Goal: Information Seeking & Learning: Learn about a topic

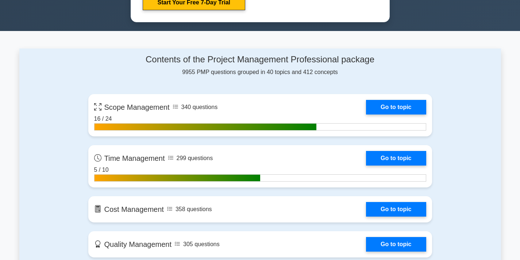
scroll to position [449, 0]
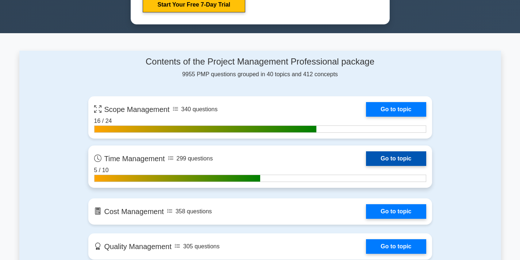
click at [366, 160] on link "Go to topic" at bounding box center [396, 159] width 60 height 15
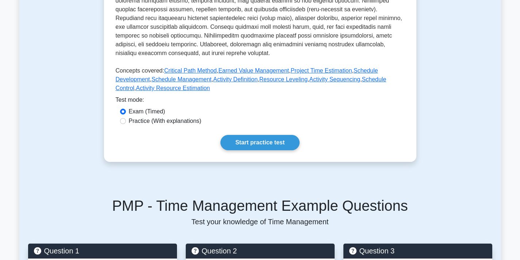
scroll to position [288, 0]
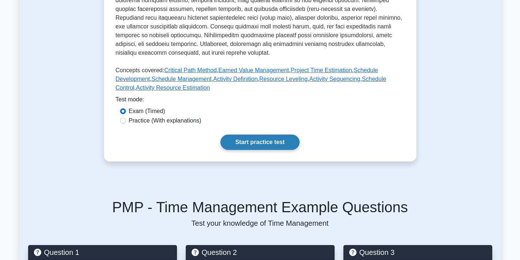
click at [270, 138] on link "Start practice test" at bounding box center [260, 142] width 79 height 15
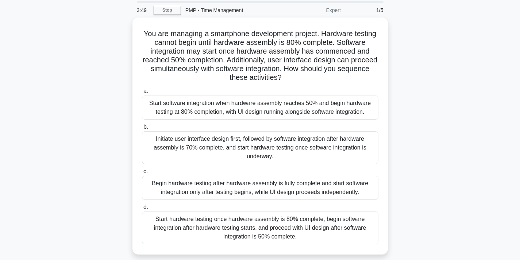
scroll to position [24, 0]
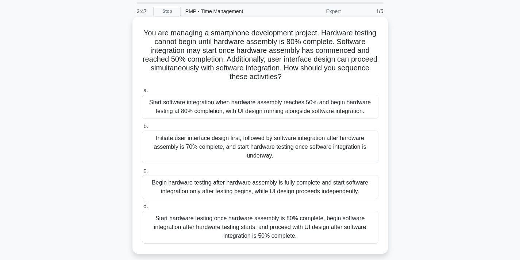
click at [287, 101] on div "Start software integration when hardware assembly reaches 50% and begin hardwar…" at bounding box center [260, 107] width 237 height 24
click at [142, 93] on input "a. Start software integration when hardware assembly reaches 50% and begin hard…" at bounding box center [142, 90] width 0 height 5
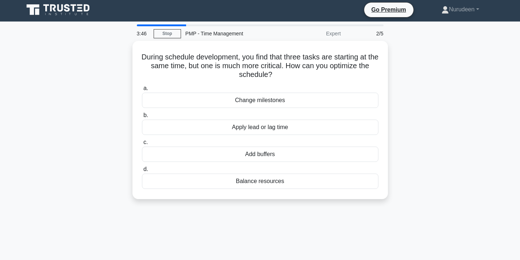
scroll to position [0, 0]
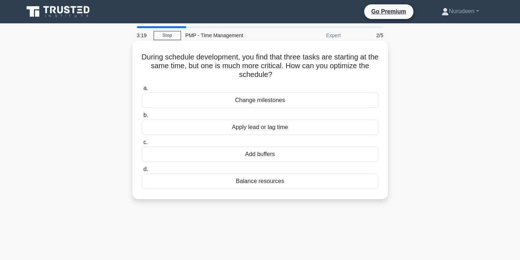
click at [291, 158] on div "Add buffers" at bounding box center [260, 154] width 237 height 15
click at [142, 145] on input "c. Add buffers" at bounding box center [142, 142] width 0 height 5
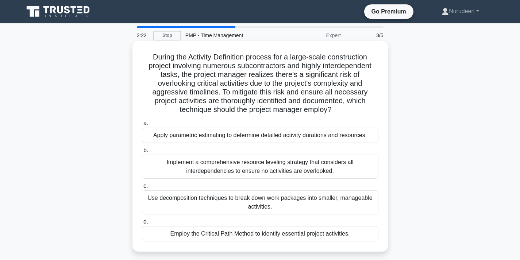
click at [233, 167] on div "Implement a comprehensive resource leveling strategy that considers all interde…" at bounding box center [260, 167] width 237 height 24
click at [142, 153] on input "b. Implement a comprehensive resource leveling strategy that considers all inte…" at bounding box center [142, 150] width 0 height 5
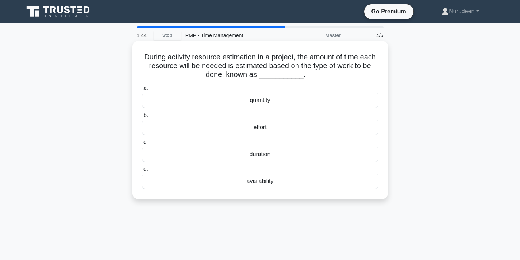
click at [251, 156] on div "duration" at bounding box center [260, 154] width 237 height 15
click at [142, 145] on input "c. duration" at bounding box center [142, 142] width 0 height 5
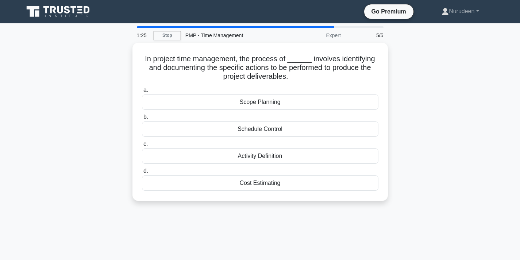
click at [251, 156] on div "Activity Definition" at bounding box center [260, 156] width 237 height 15
click at [142, 147] on input "c. Activity Definition" at bounding box center [142, 144] width 0 height 5
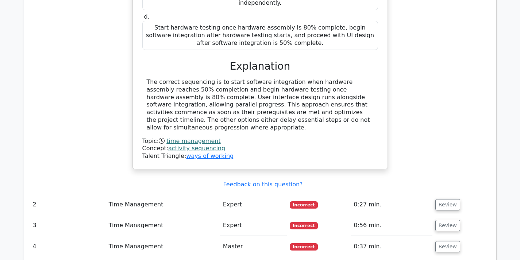
scroll to position [835, 0]
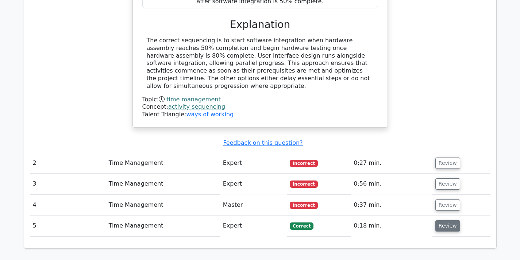
click at [443, 221] on button "Review" at bounding box center [448, 226] width 25 height 11
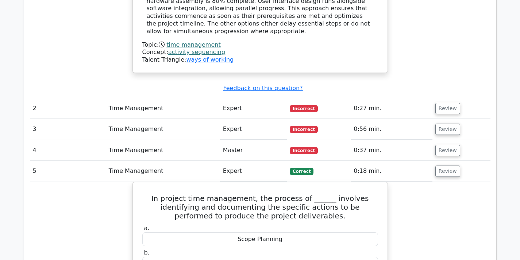
scroll to position [846, 0]
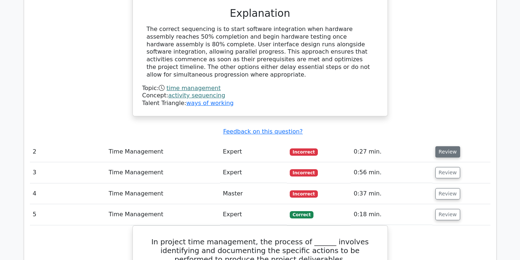
click at [444, 146] on button "Review" at bounding box center [448, 151] width 25 height 11
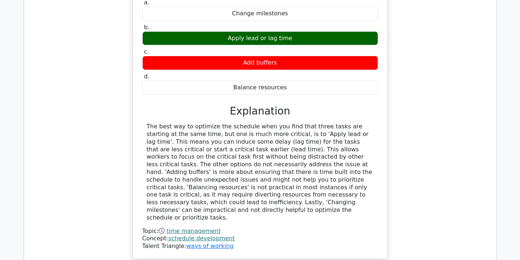
scroll to position [1130, 0]
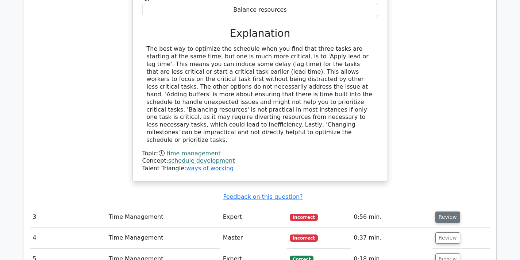
click at [446, 212] on button "Review" at bounding box center [448, 217] width 25 height 11
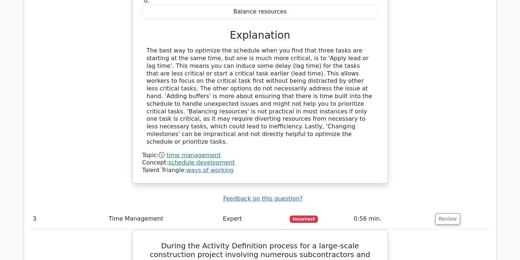
drag, startPoint x: 519, startPoint y: 122, endPoint x: 520, endPoint y: 133, distance: 11.7
click at [520, 133] on html "Go Premium Nurudeen" at bounding box center [260, 150] width 520 height 2560
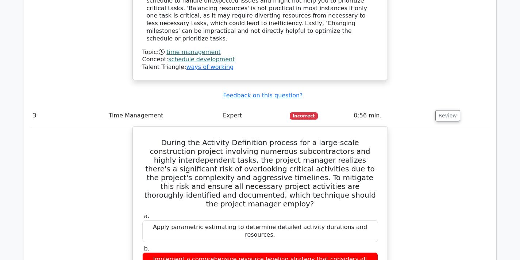
scroll to position [1461, 0]
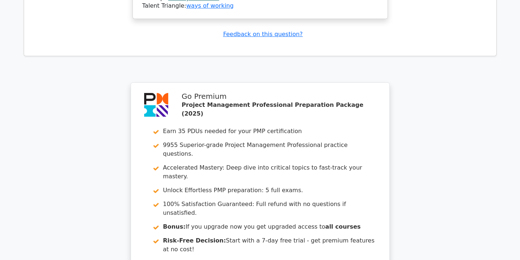
scroll to position [2452, 0]
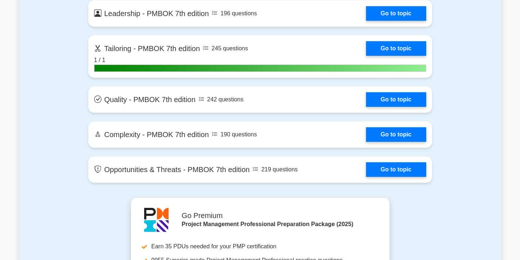
scroll to position [1951, 0]
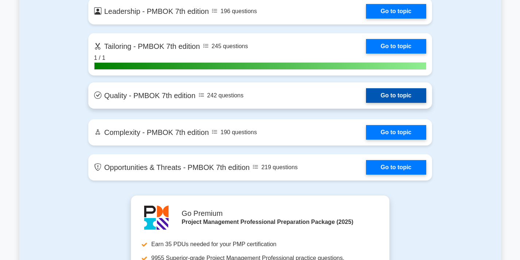
click at [366, 91] on link "Go to topic" at bounding box center [396, 95] width 60 height 15
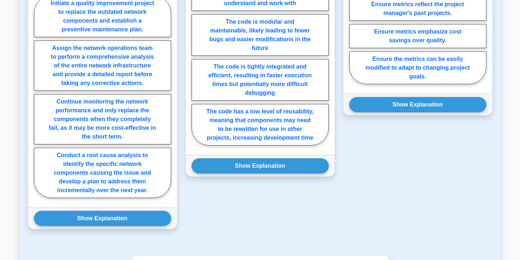
scroll to position [630, 0]
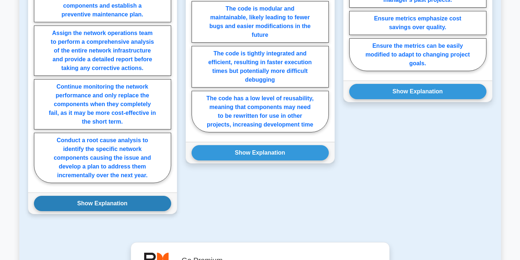
click at [112, 207] on button "Show Explanation" at bounding box center [102, 203] width 137 height 15
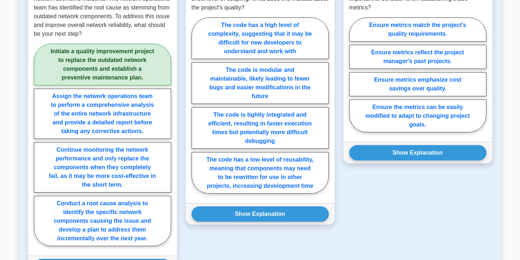
scroll to position [574, 0]
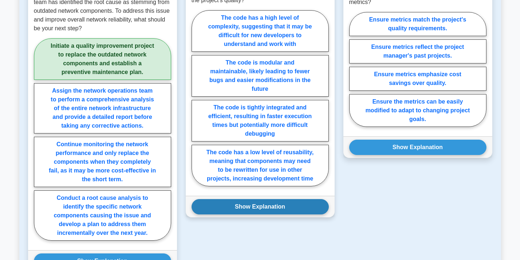
click at [277, 211] on button "Show Explanation" at bounding box center [260, 206] width 137 height 15
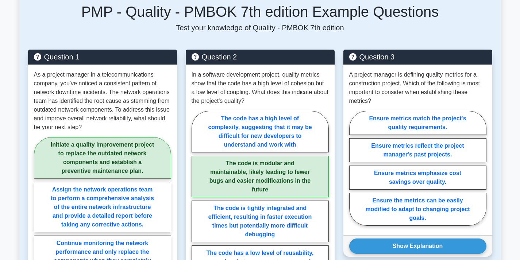
scroll to position [479, 0]
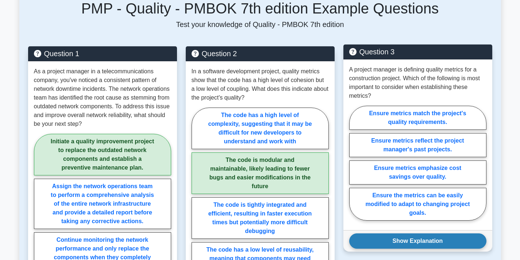
click at [437, 244] on button "Show Explanation" at bounding box center [417, 241] width 137 height 15
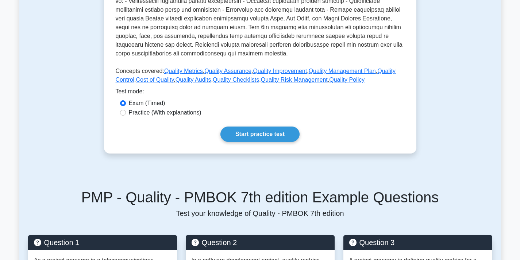
scroll to position [212, 0]
